Goal: Task Accomplishment & Management: Complete application form

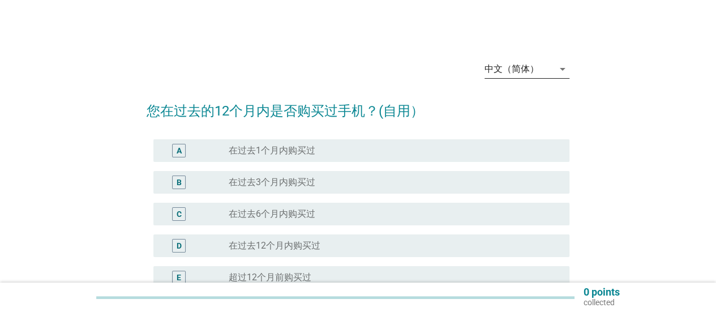
click at [537, 66] on div "中文（简体）" at bounding box center [512, 69] width 54 height 10
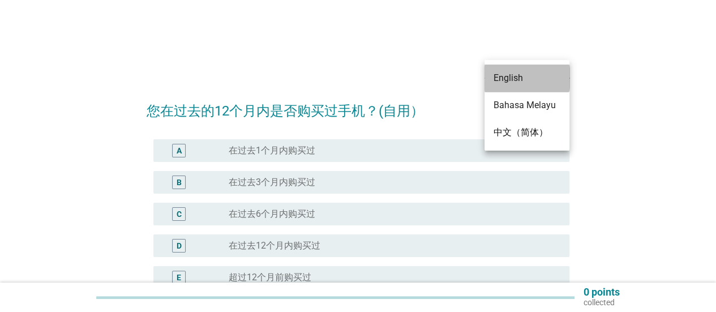
click at [511, 83] on div "English" at bounding box center [527, 78] width 67 height 14
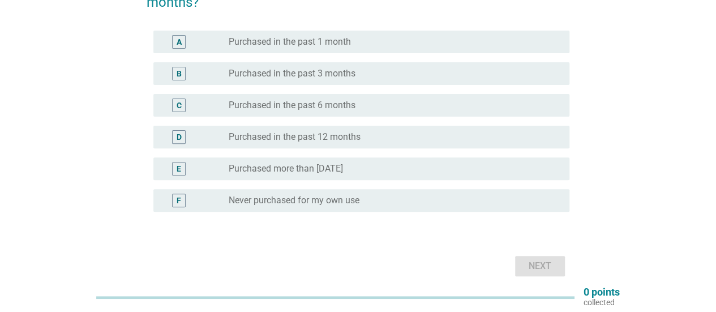
scroll to position [113, 0]
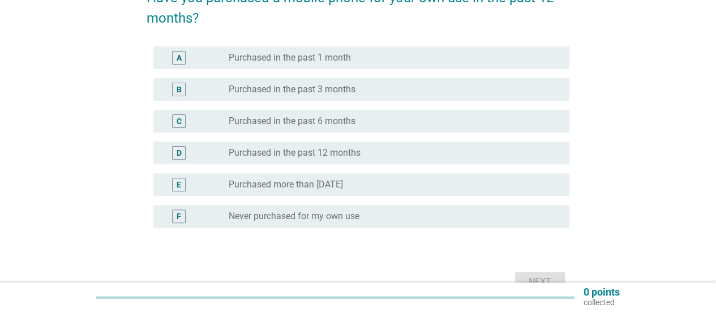
click at [330, 84] on label "Purchased in the past 3 months" at bounding box center [292, 89] width 127 height 11
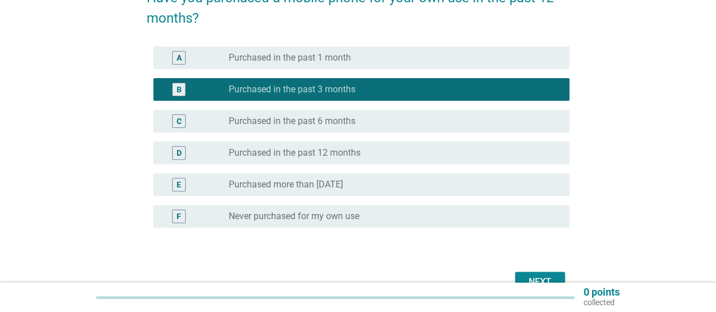
click at [330, 84] on label "Purchased in the past 3 months" at bounding box center [292, 89] width 127 height 11
click at [347, 190] on div "radio_button_unchecked Purchased more than [DATE]" at bounding box center [395, 185] width 332 height 14
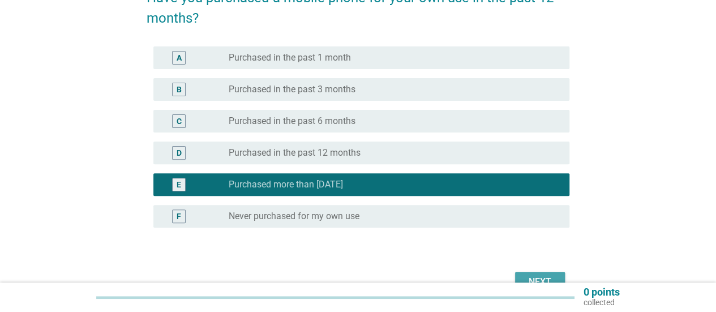
click at [521, 273] on button "Next" at bounding box center [540, 282] width 50 height 20
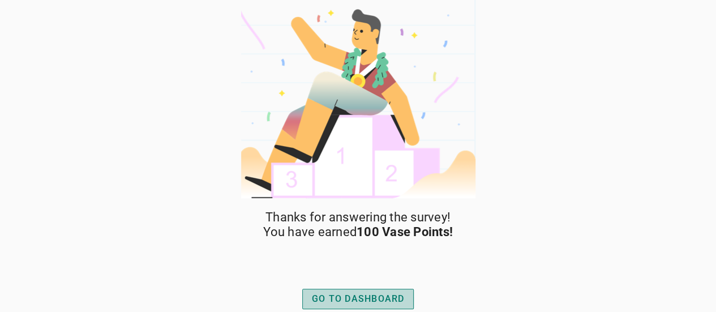
click at [363, 297] on div "GO TO DASHBOARD" at bounding box center [358, 299] width 93 height 14
